Goal: Task Accomplishment & Management: Manage account settings

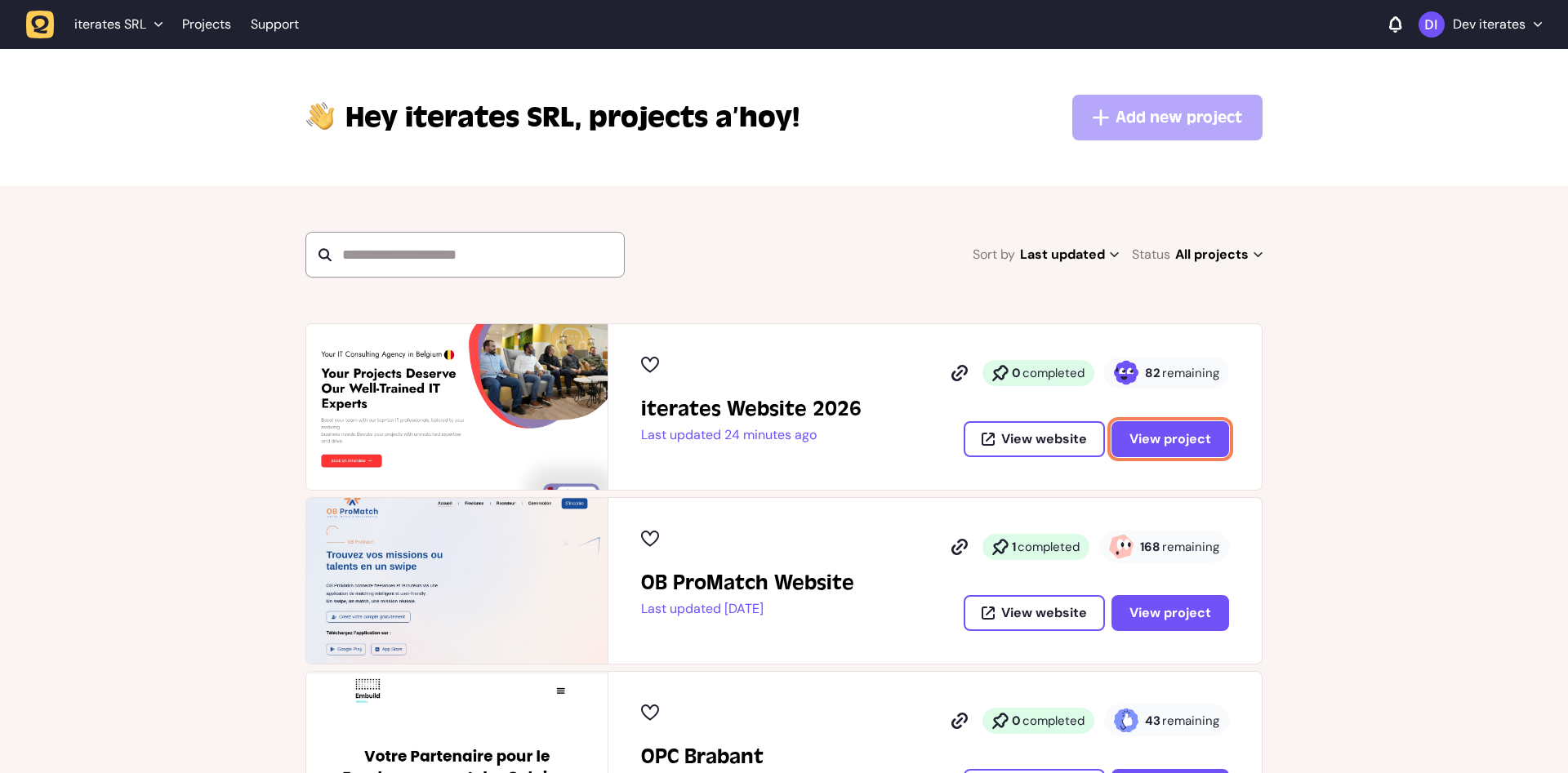
click at [1176, 441] on span "View project" at bounding box center [1170, 438] width 82 height 13
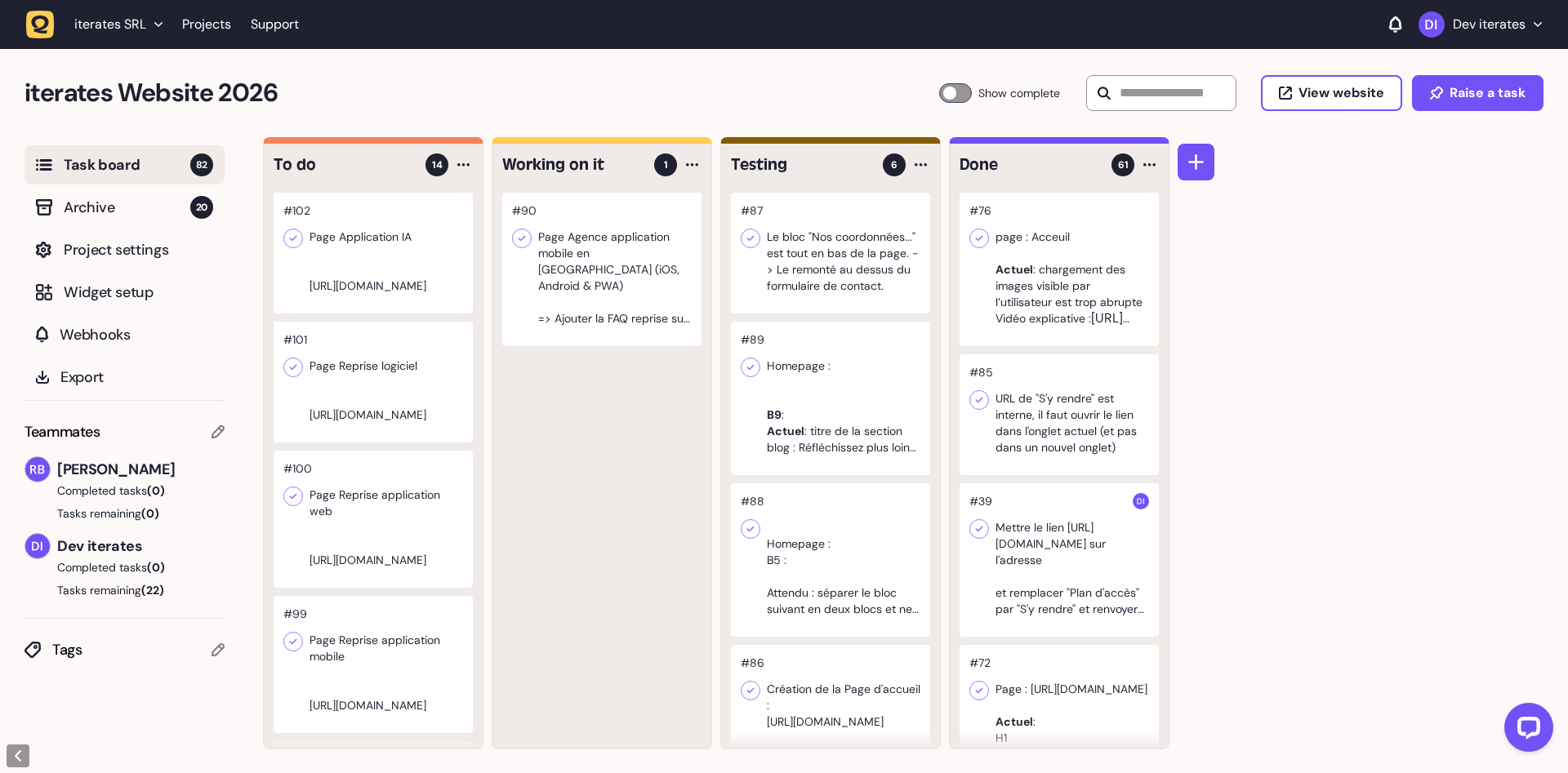
click at [645, 264] on div at bounding box center [602, 269] width 199 height 153
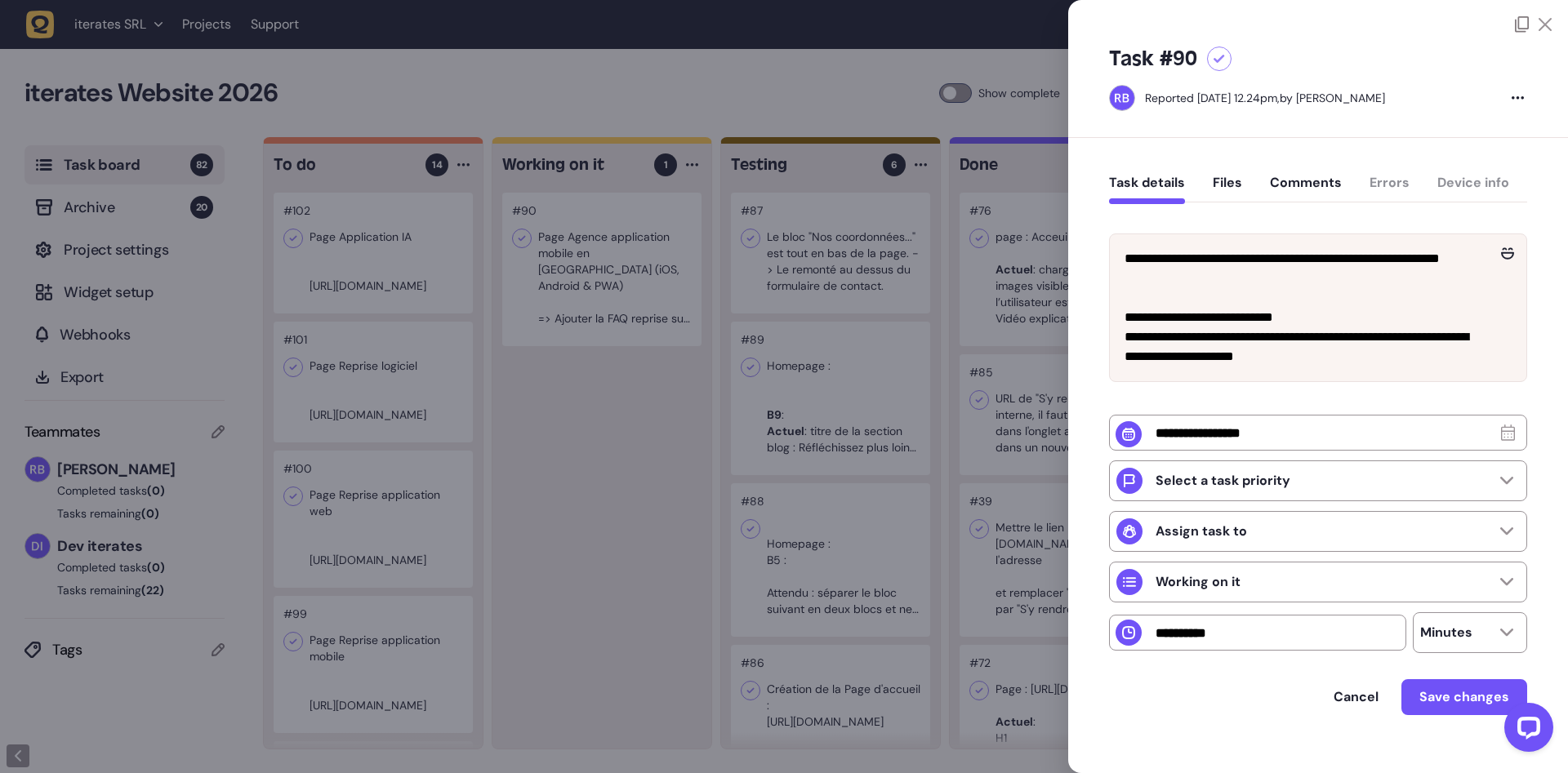
click at [571, 465] on div at bounding box center [784, 386] width 1568 height 773
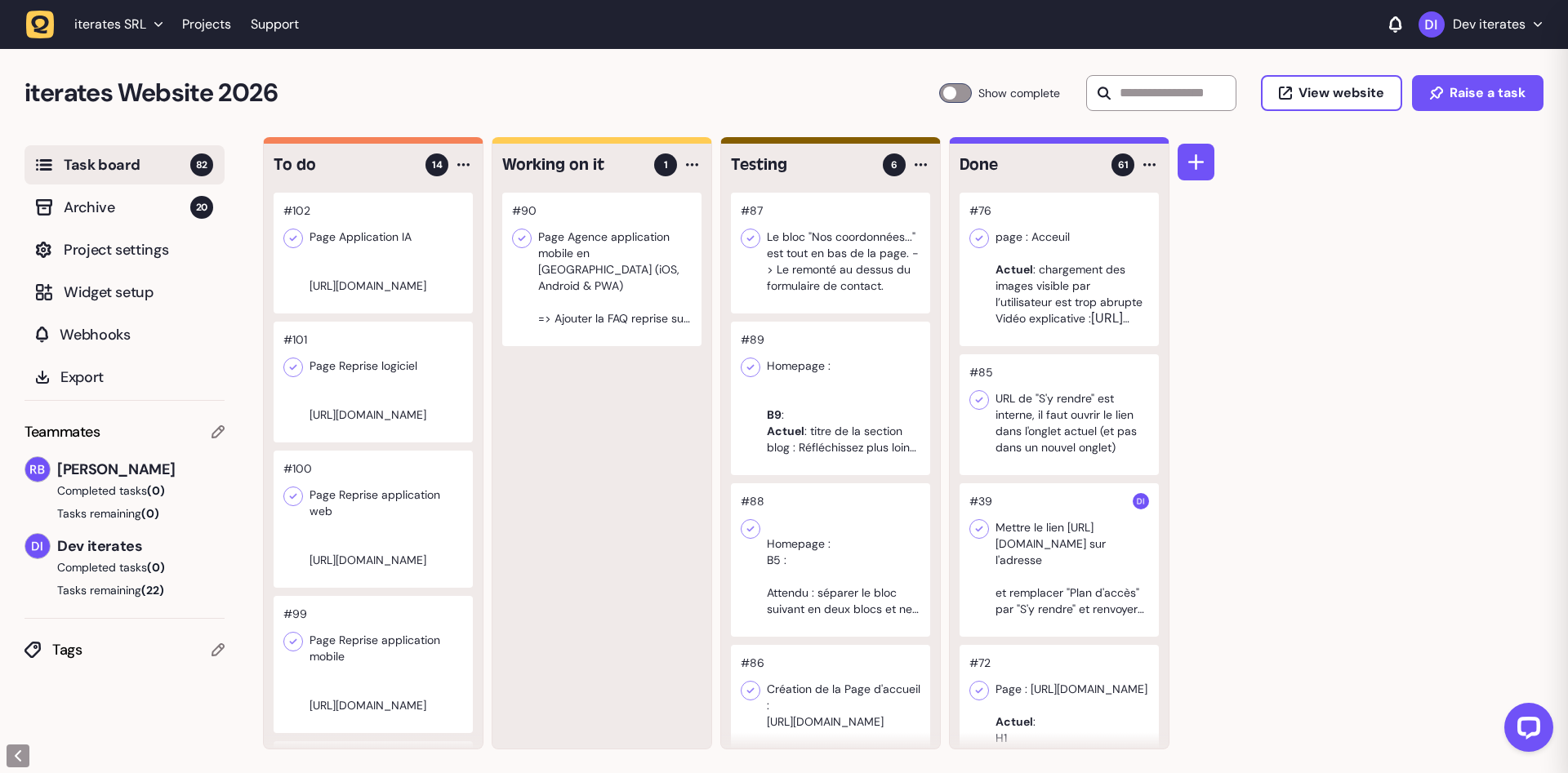
click at [359, 314] on div at bounding box center [373, 253] width 199 height 120
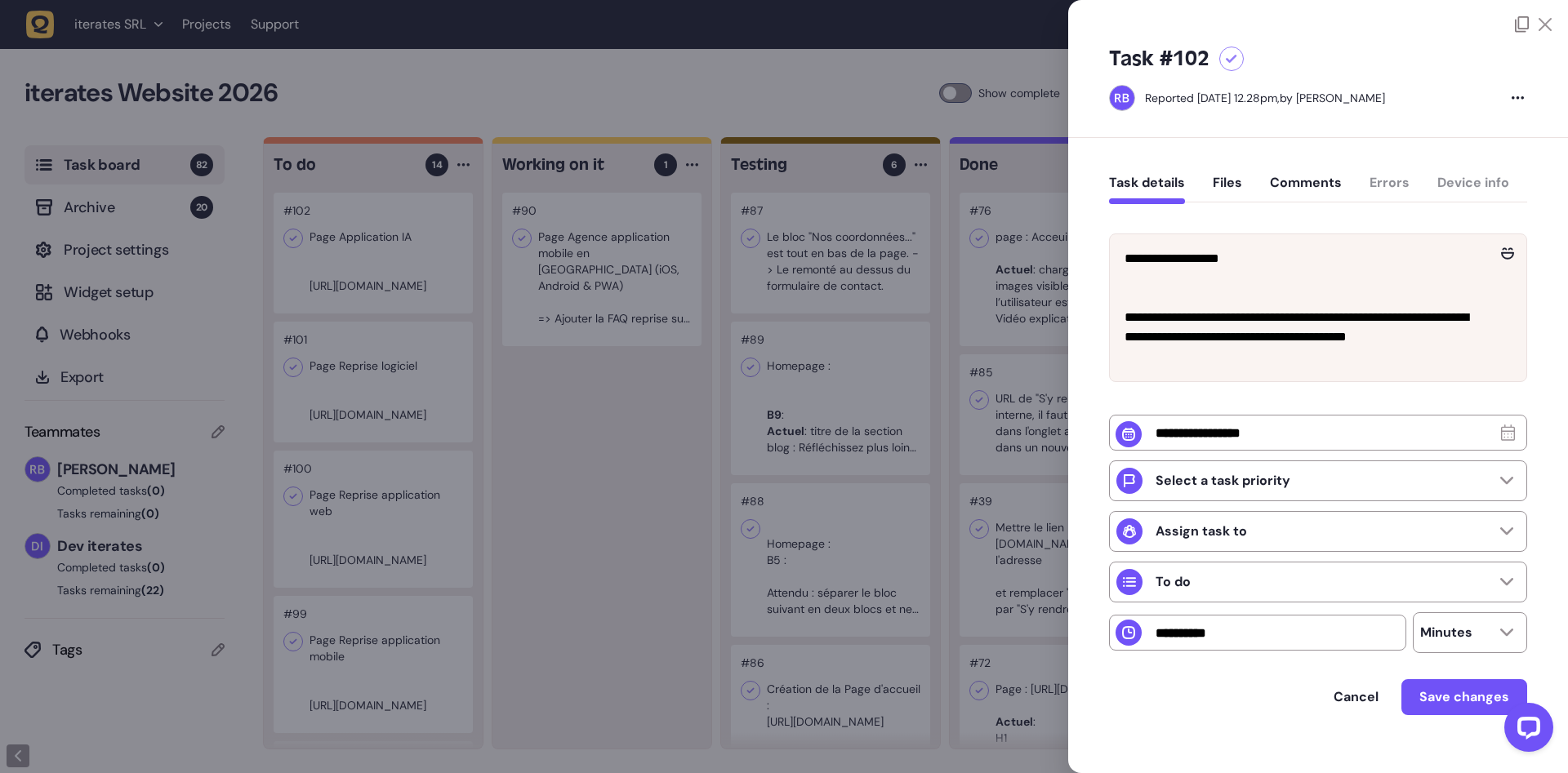
click at [557, 422] on div at bounding box center [784, 386] width 1568 height 773
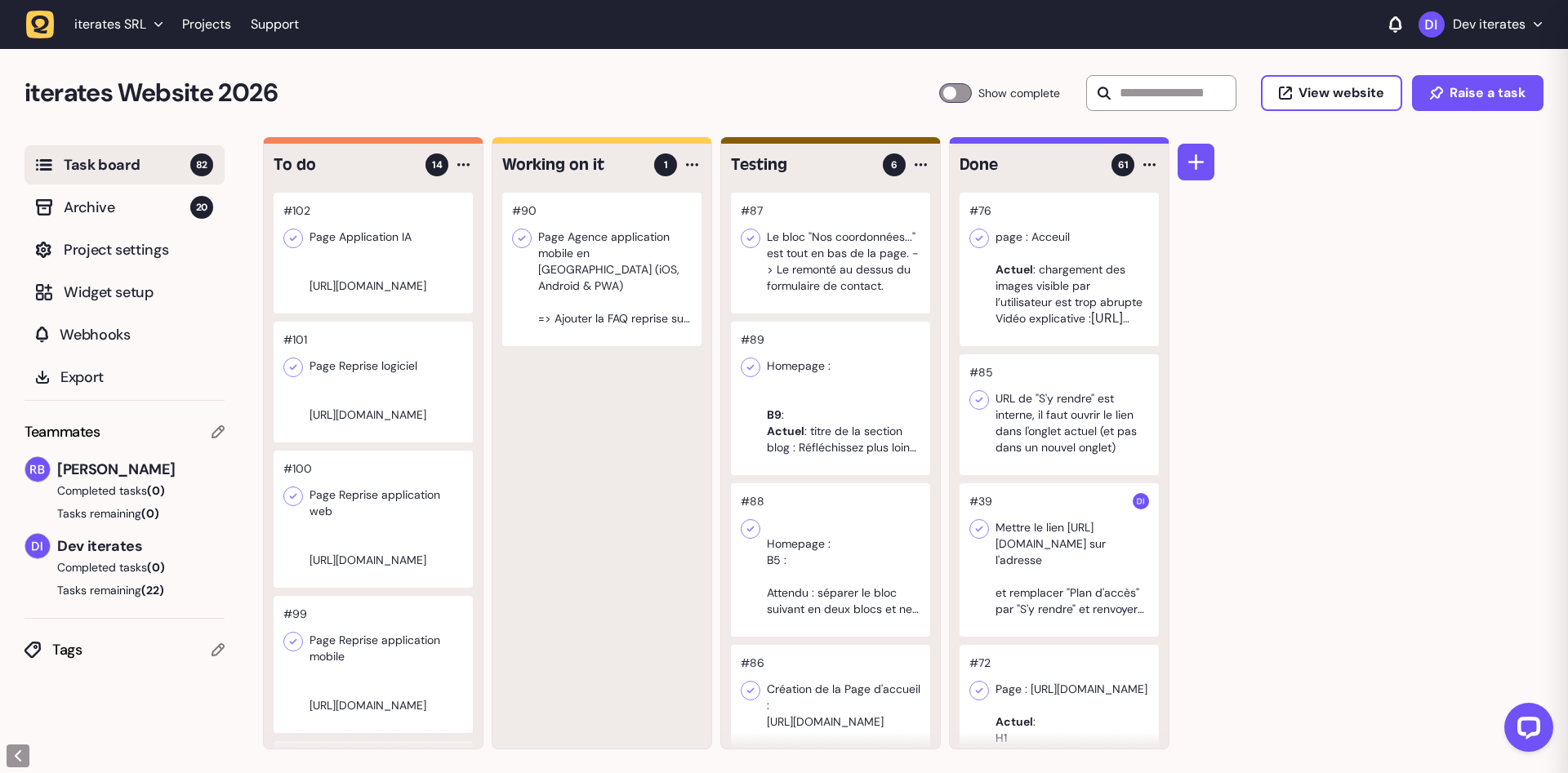
click at [385, 422] on div at bounding box center [373, 382] width 199 height 120
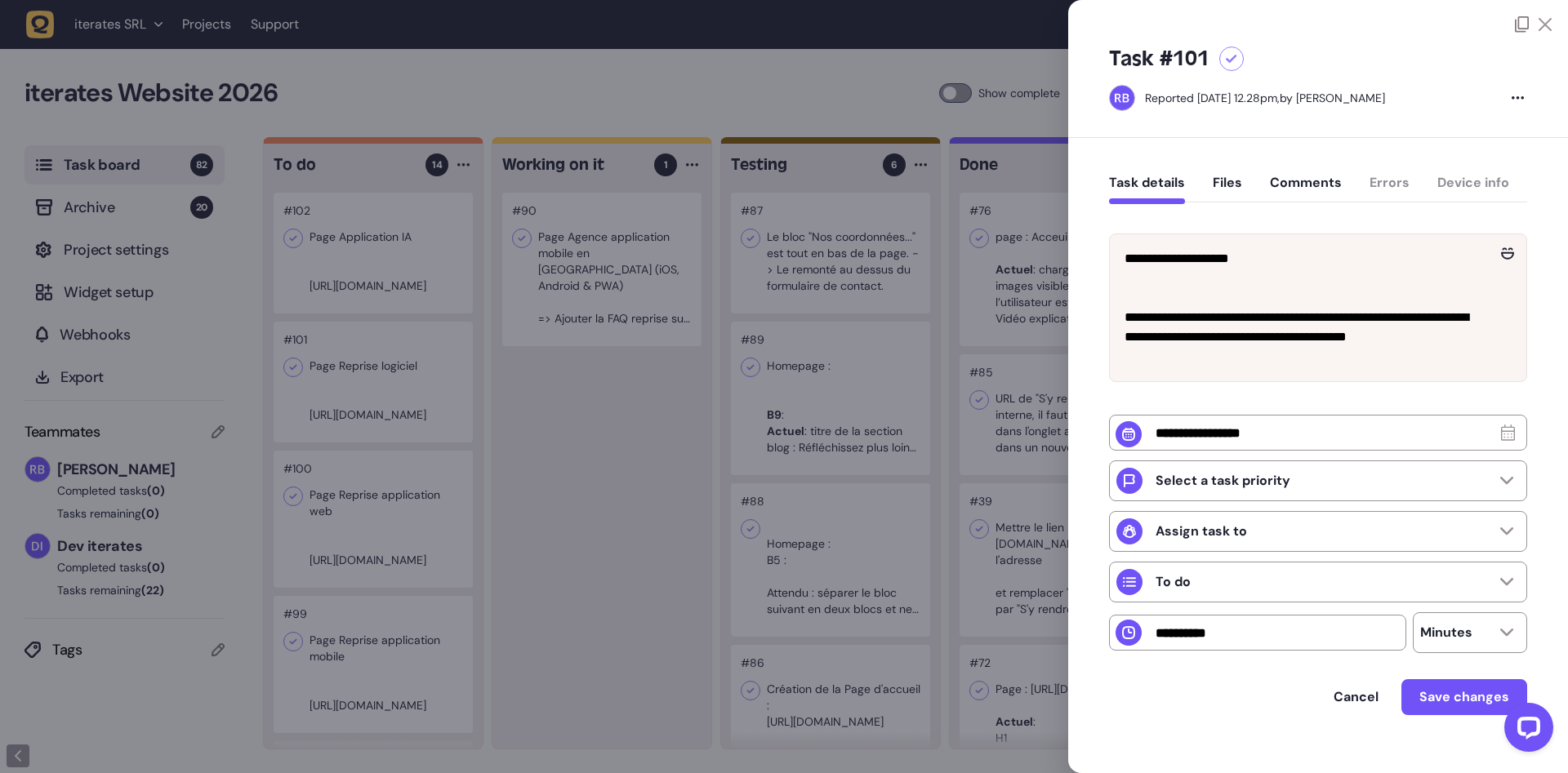
click at [597, 450] on div at bounding box center [784, 386] width 1568 height 773
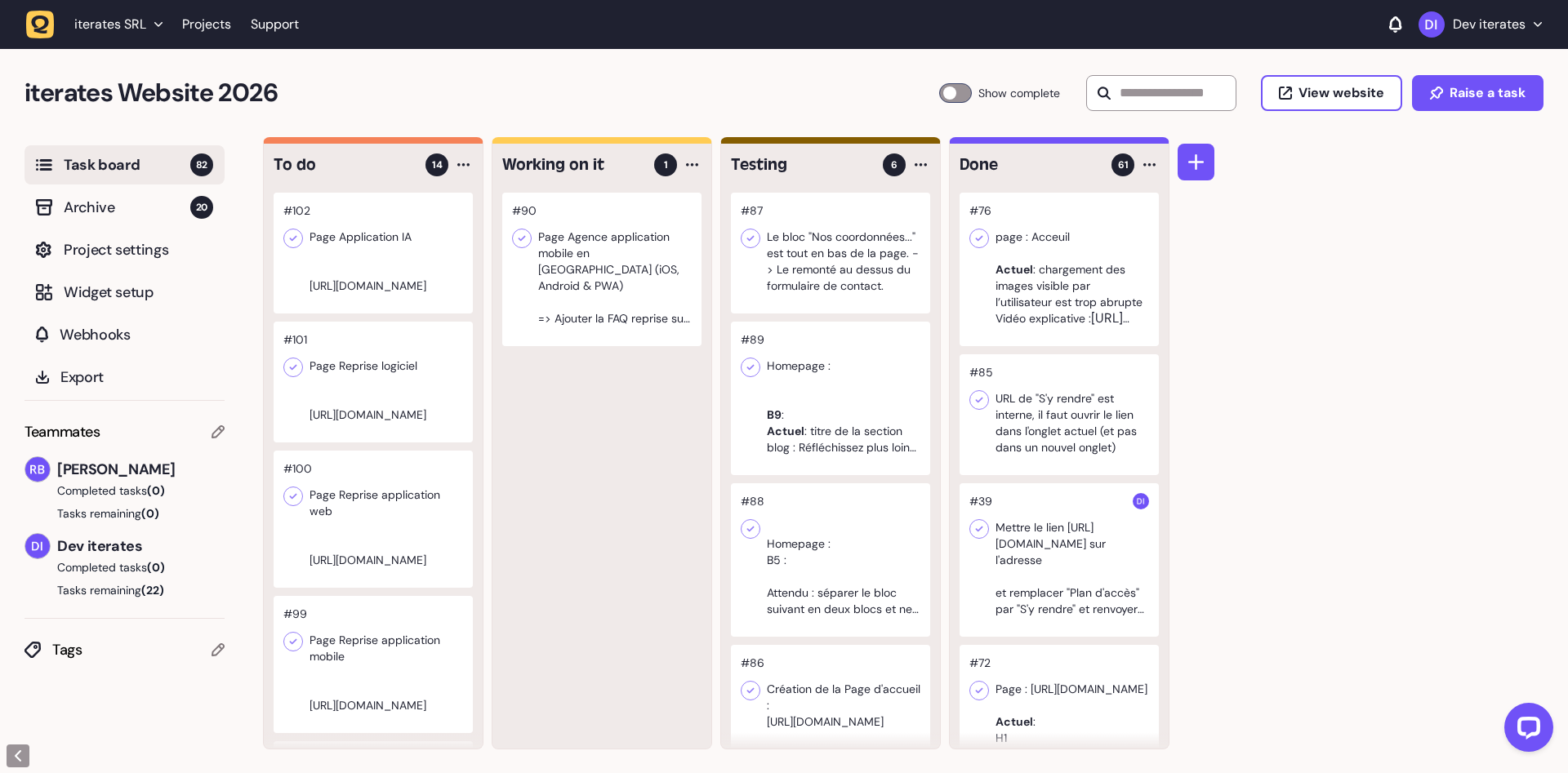
click at [597, 311] on div at bounding box center [602, 269] width 199 height 153
